Goal: Task Accomplishment & Management: Manage account settings

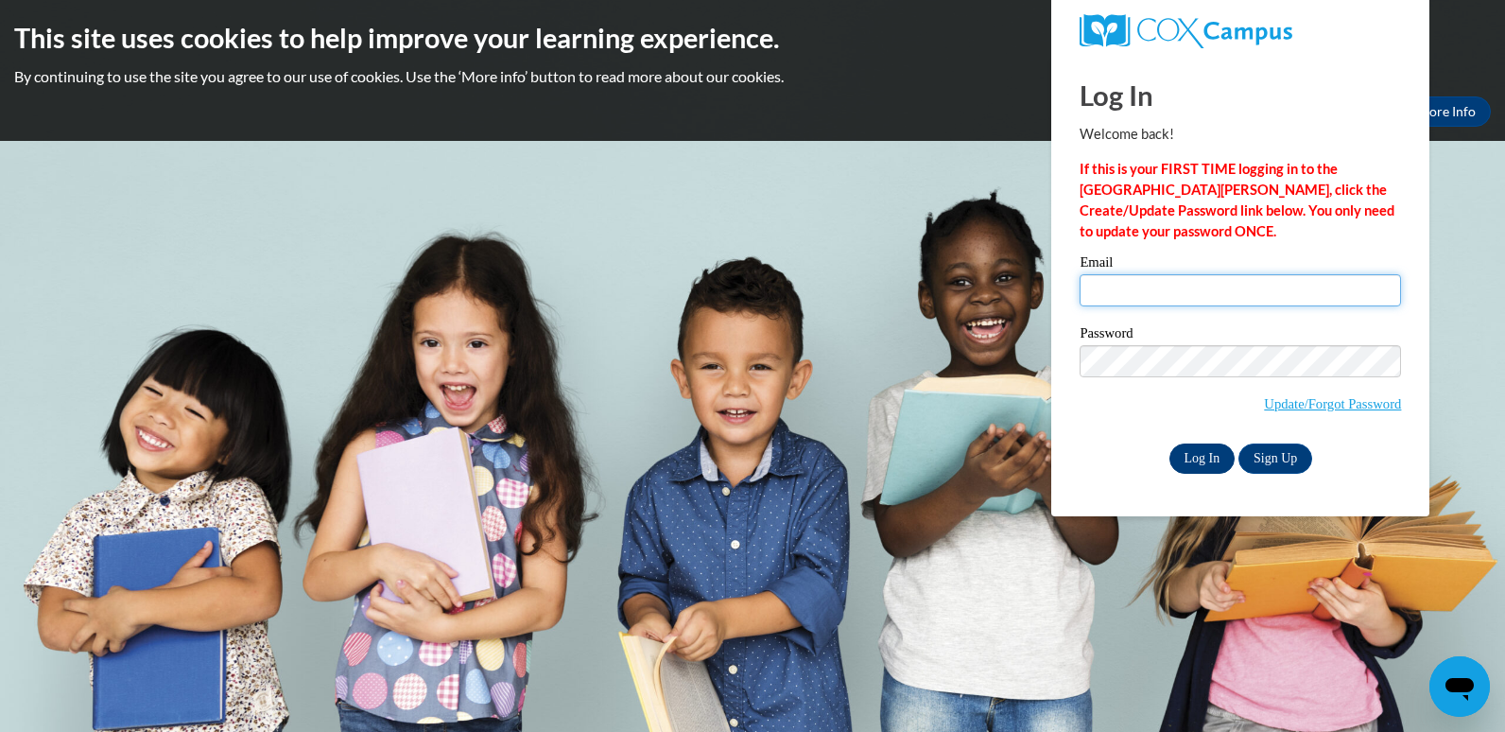
type input "[EMAIL_ADDRESS][DOMAIN_NAME]"
click at [1194, 457] on input "Log In" at bounding box center [1203, 458] width 66 height 30
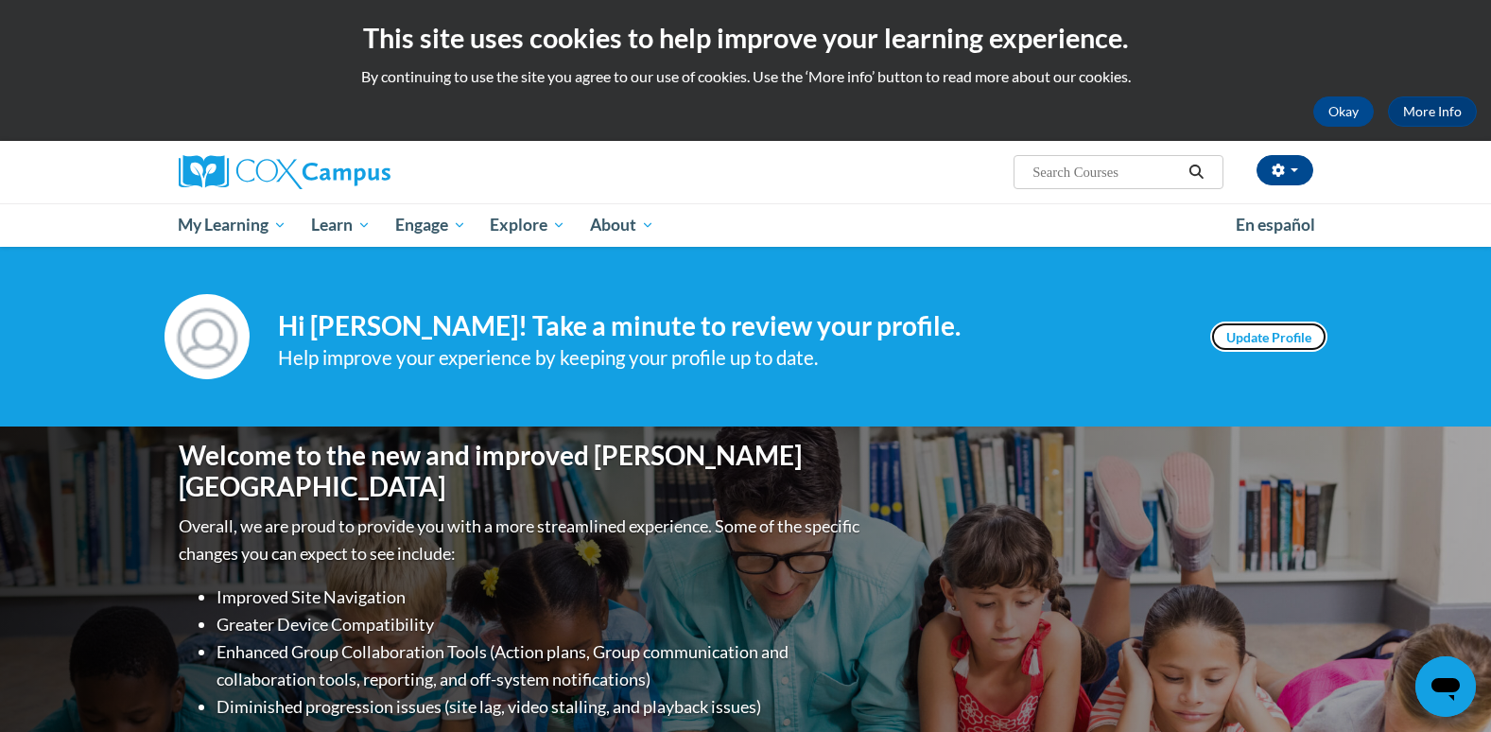
click at [1276, 339] on link "Update Profile" at bounding box center [1268, 336] width 117 height 30
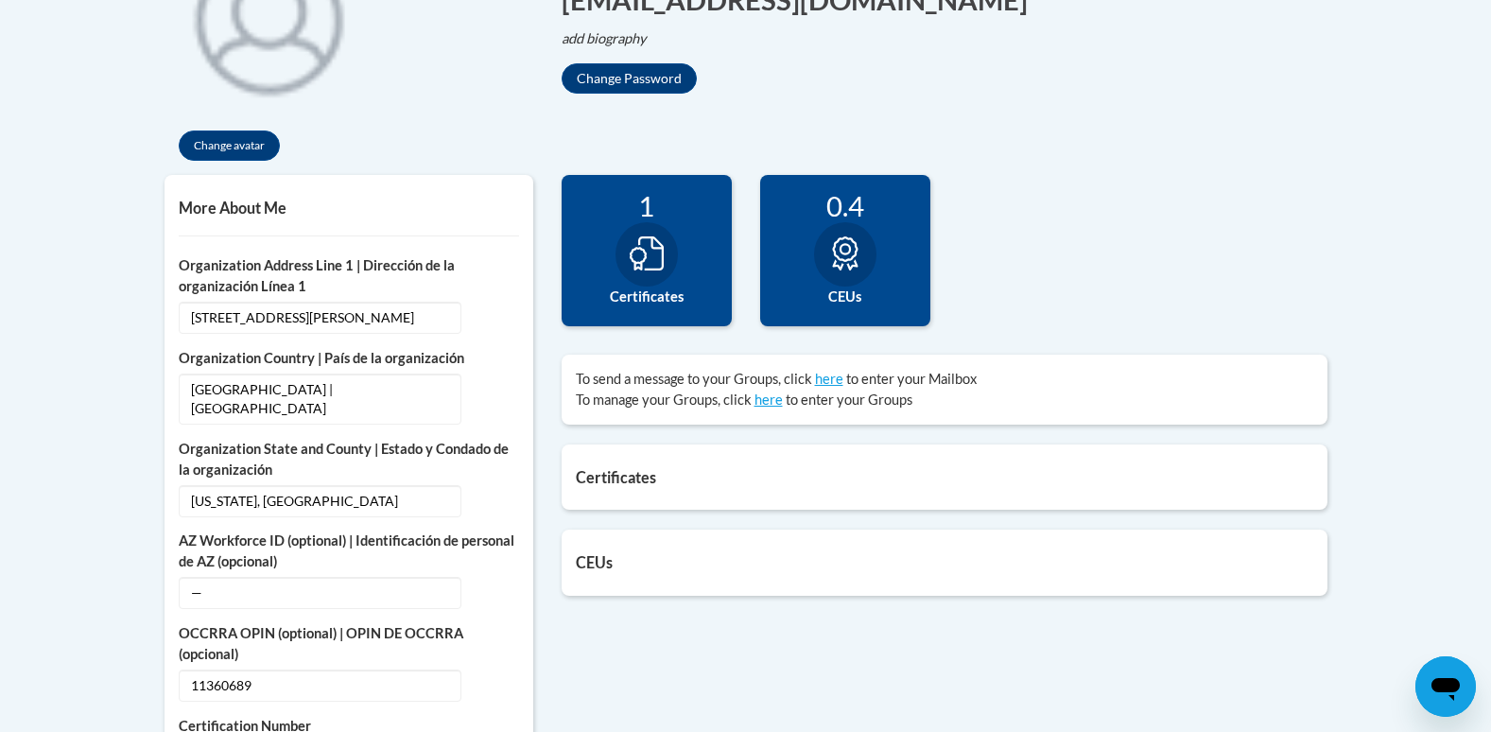
scroll to position [549, 0]
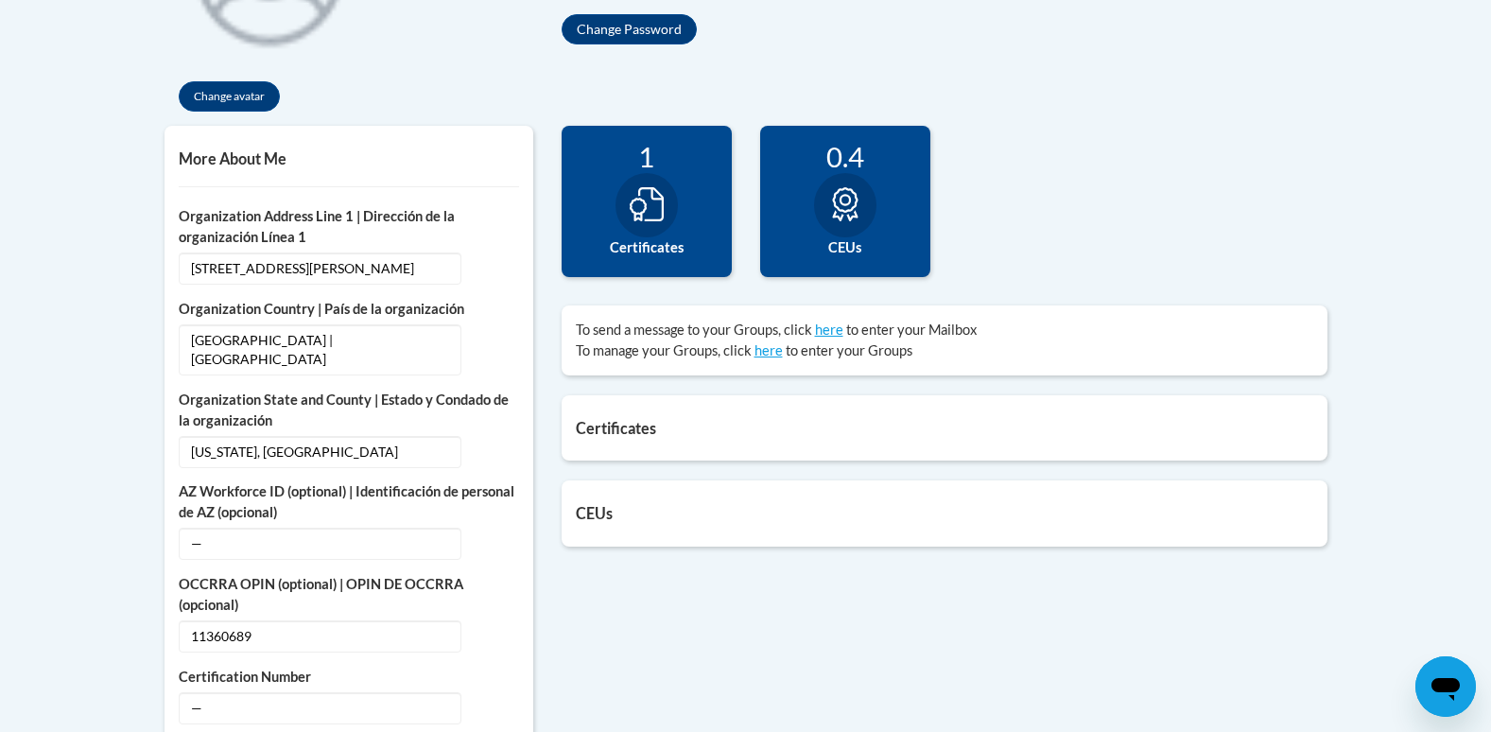
scroll to position [563, 0]
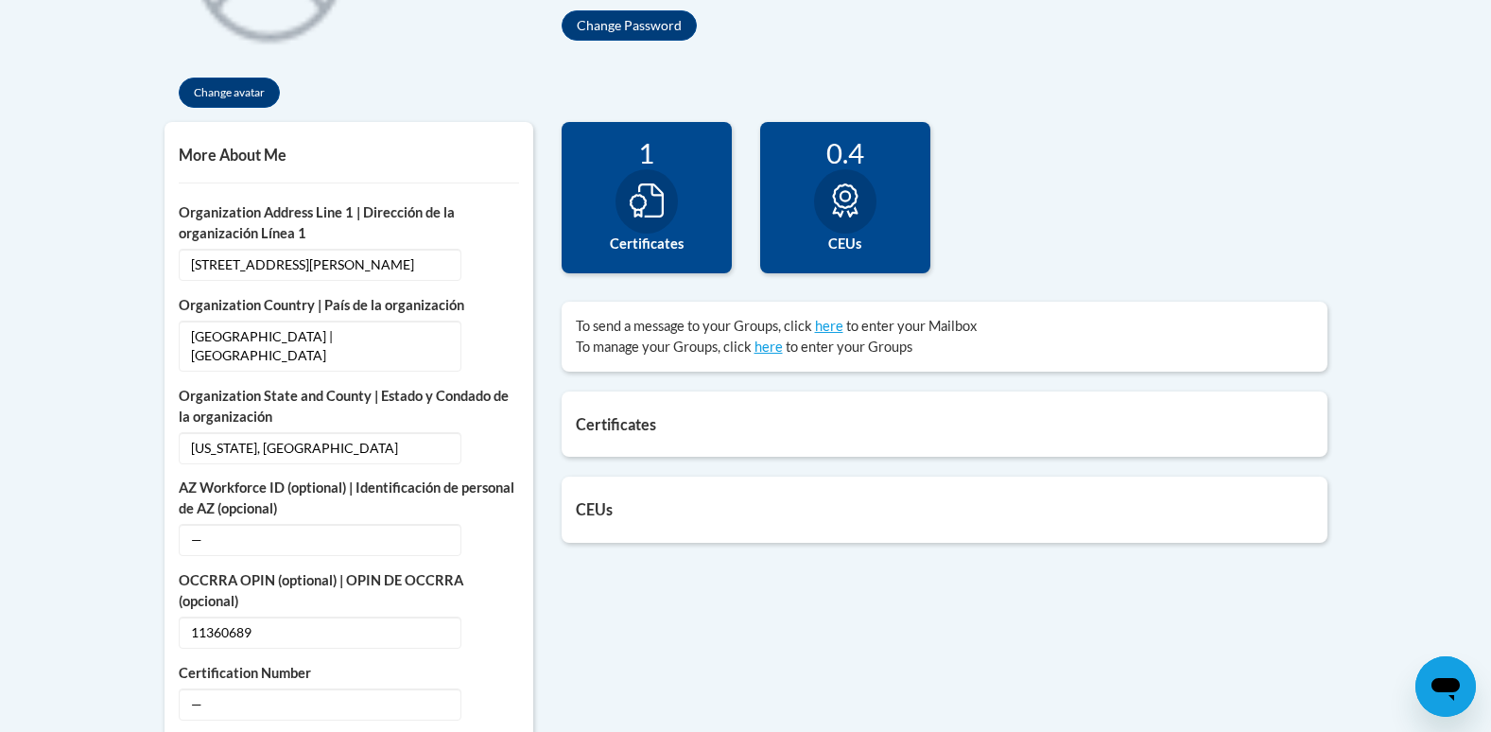
click at [612, 425] on h5 "Certificates" at bounding box center [945, 424] width 738 height 18
